Goal: Task Accomplishment & Management: Use online tool/utility

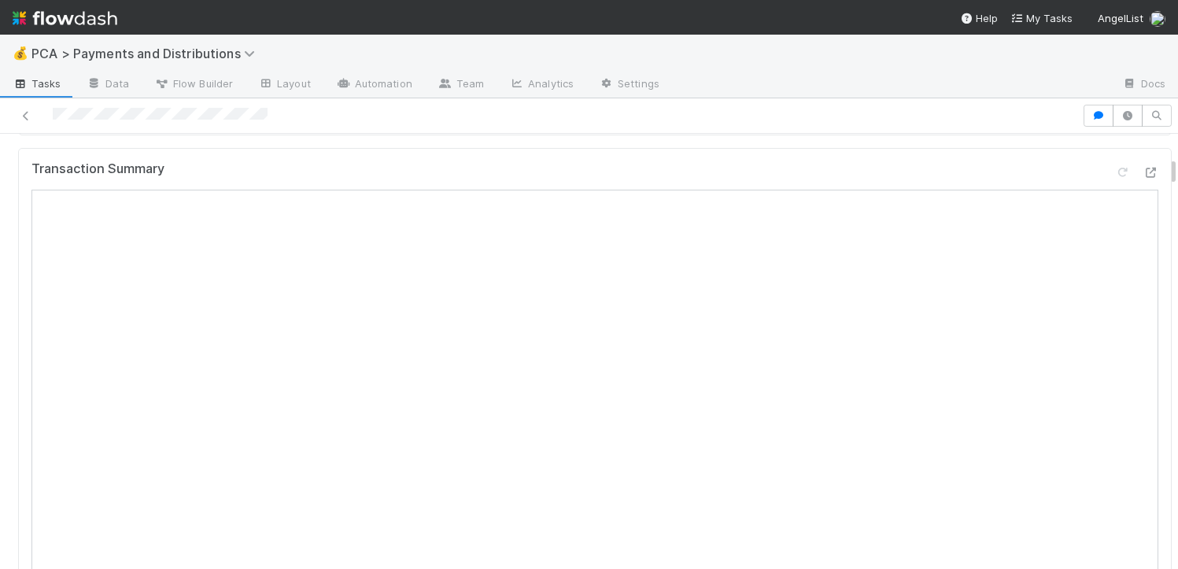
scroll to position [482, 0]
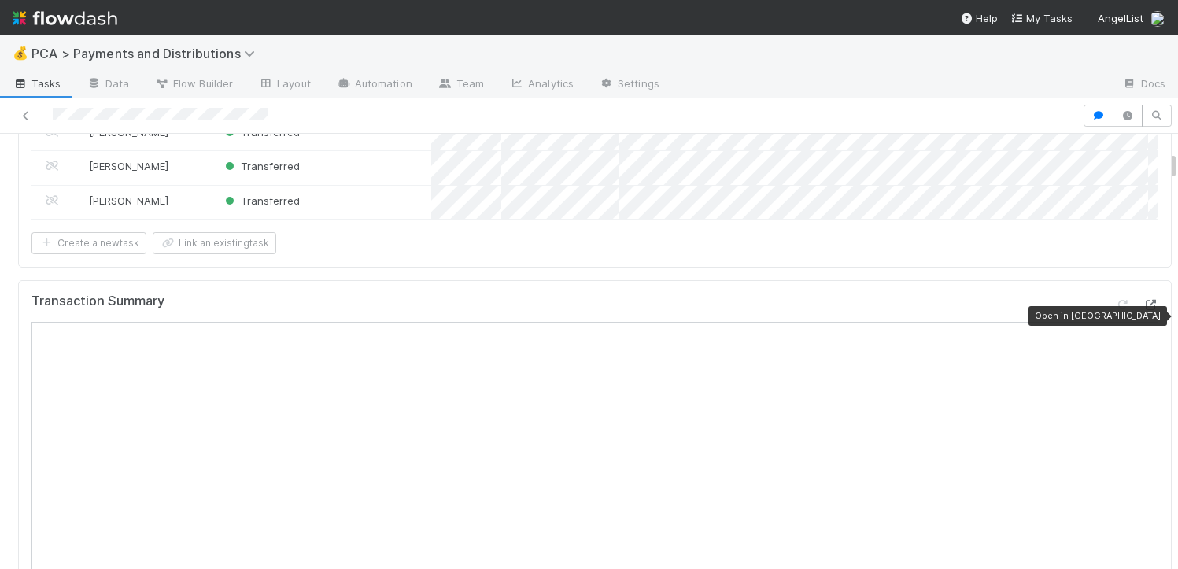
click at [1142, 310] on icon at bounding box center [1150, 305] width 16 height 10
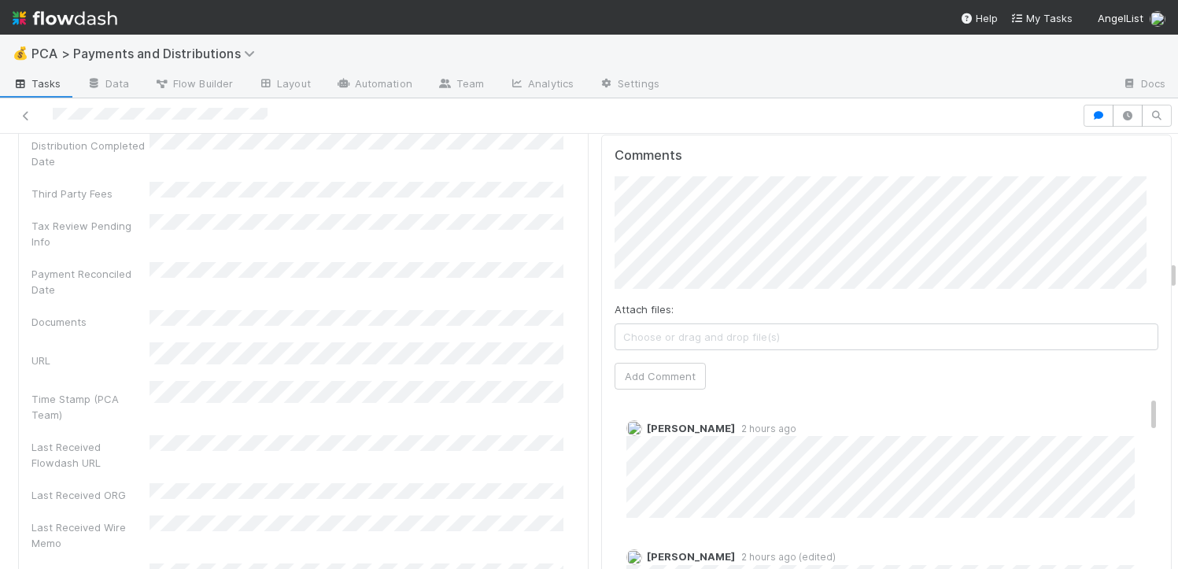
scroll to position [3380, 0]
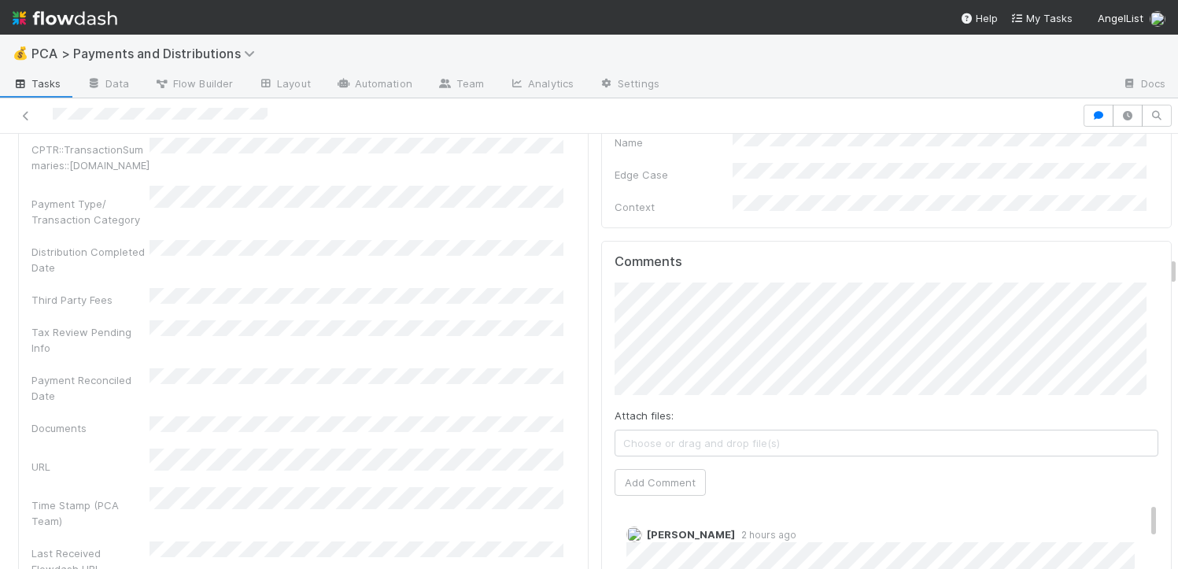
click at [905, 408] on div "Attach files: Choose or drag and drop file(s) Add Comment" at bounding box center [886, 388] width 544 height 213
click at [677, 469] on button "Add Comment" at bounding box center [659, 482] width 91 height 27
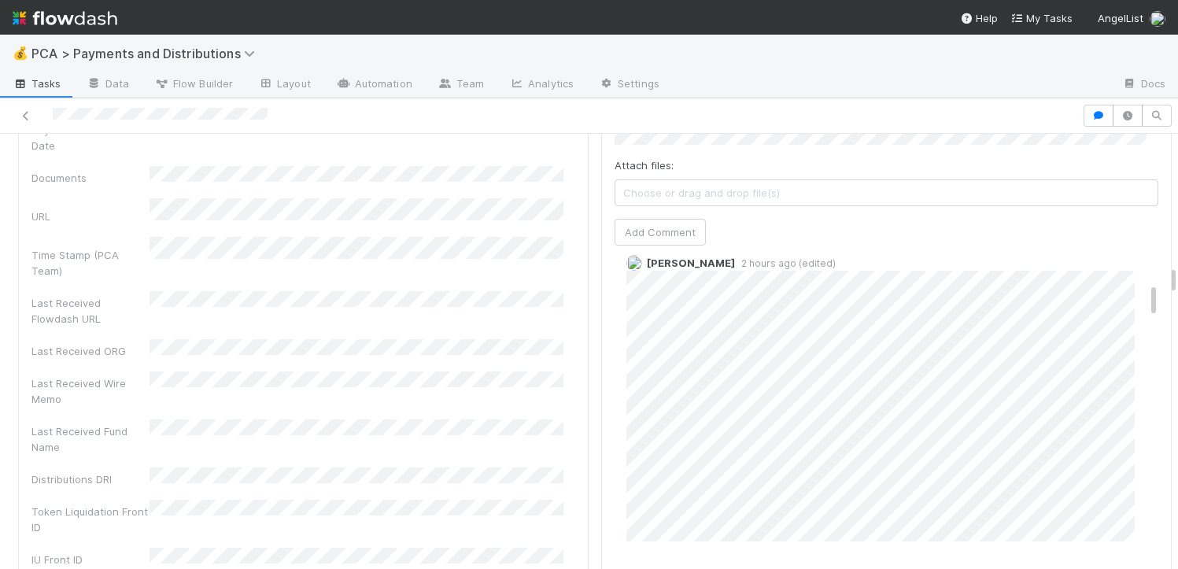
scroll to position [301, 0]
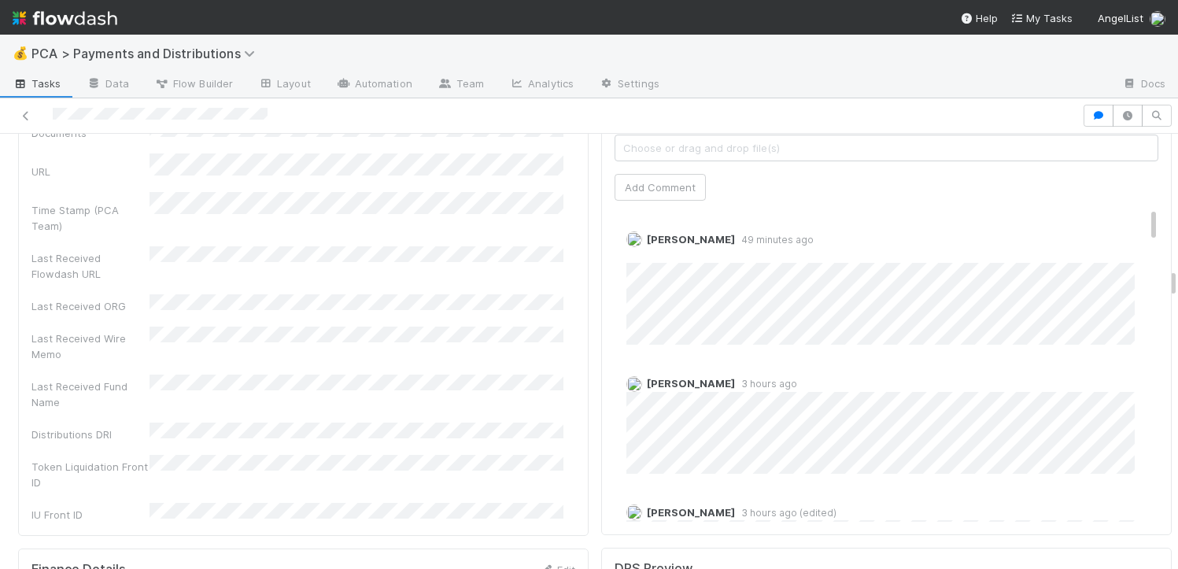
scroll to position [3562, 0]
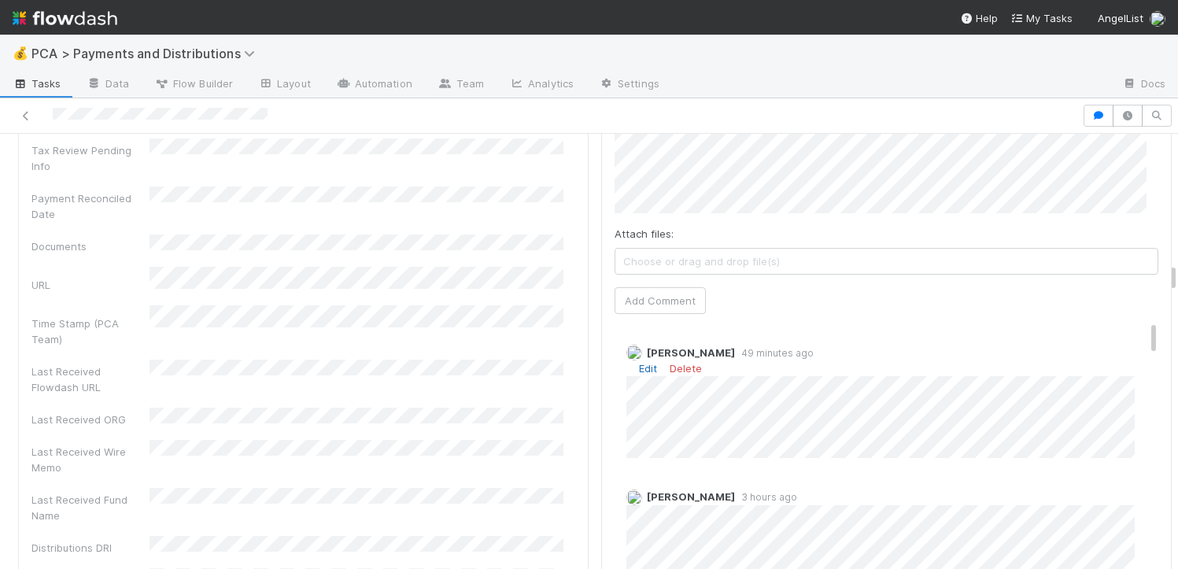
click at [639, 362] on link "Edit" at bounding box center [648, 368] width 18 height 13
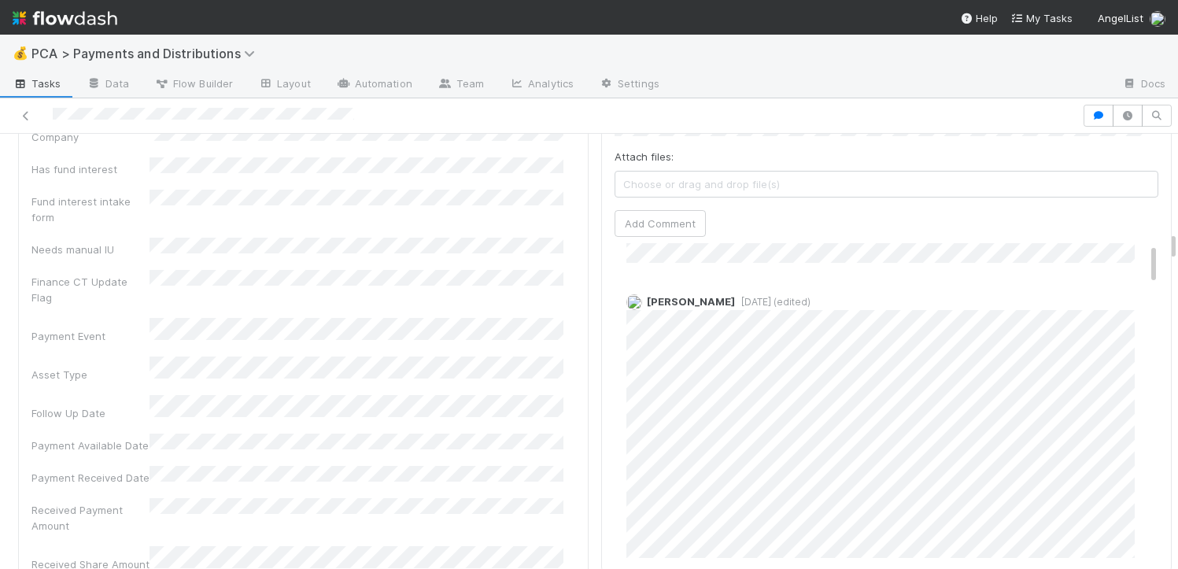
scroll to position [104, 0]
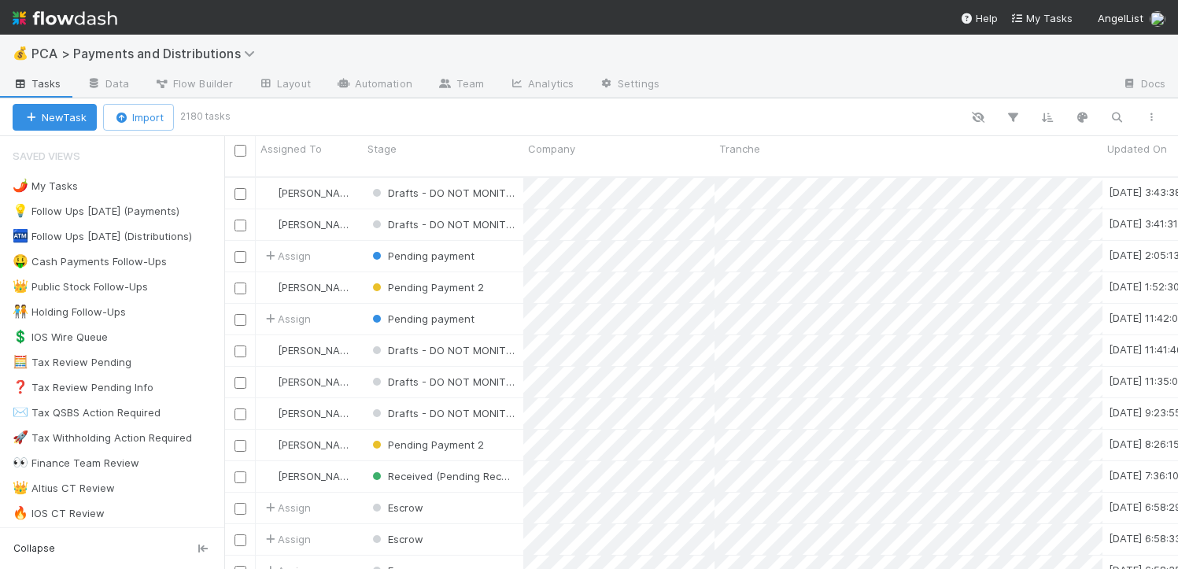
scroll to position [393, 942]
click at [123, 290] on div "👑 Public Stock Follow-Ups" at bounding box center [80, 287] width 135 height 20
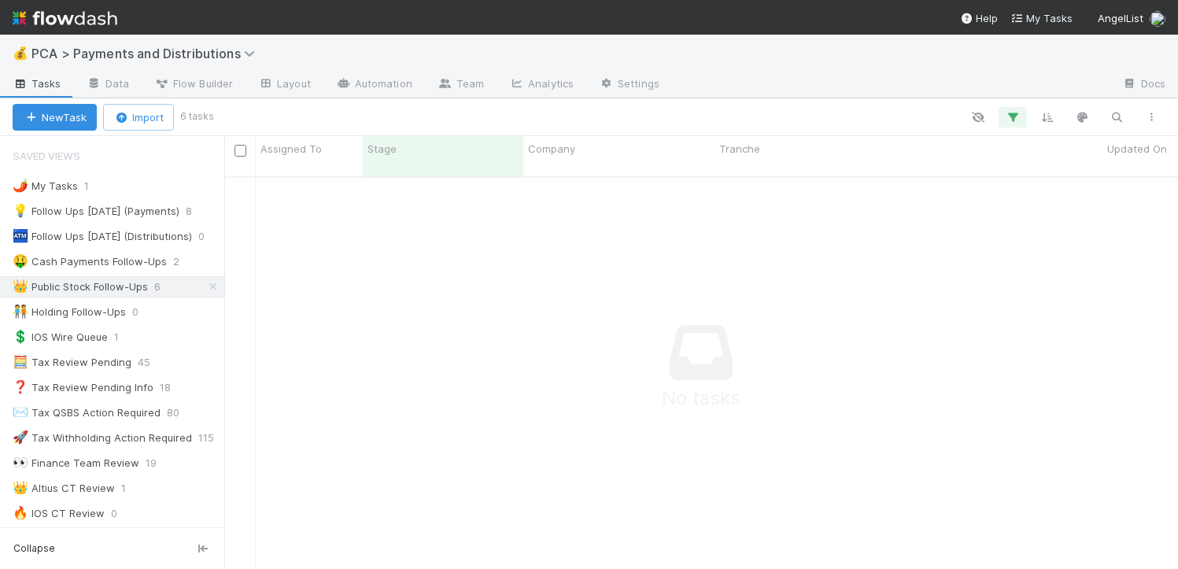
scroll to position [381, 942]
